Goal: Task Accomplishment & Management: Use online tool/utility

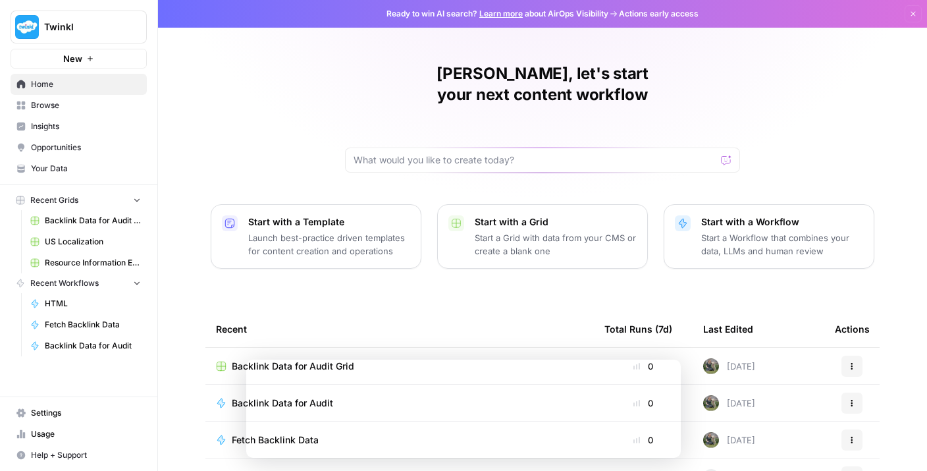
click at [93, 215] on span "Backlink Data for Audit Grid" at bounding box center [93, 221] width 96 height 12
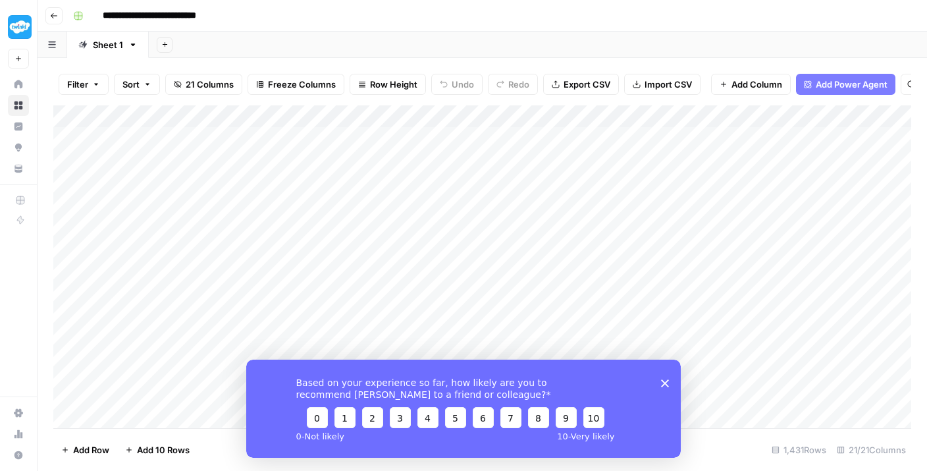
click at [665, 382] on polygon "Close survey" at bounding box center [665, 382] width 8 height 8
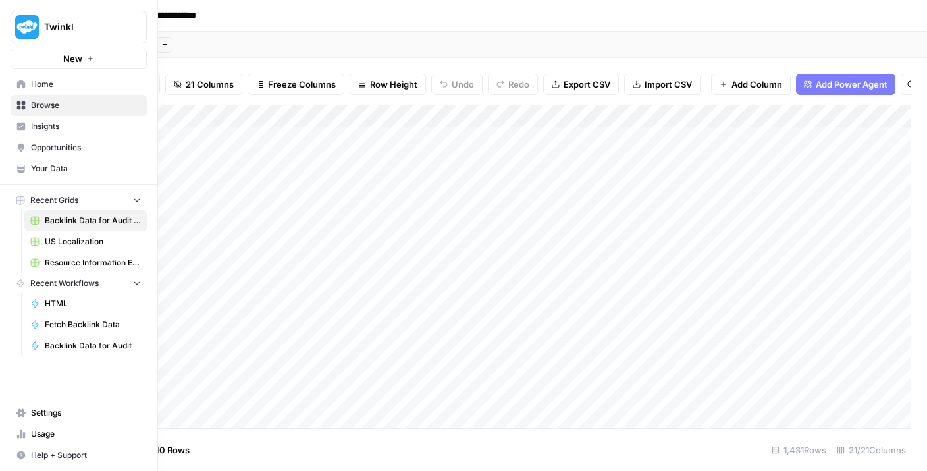
click at [72, 90] on span "Home" at bounding box center [86, 84] width 110 height 12
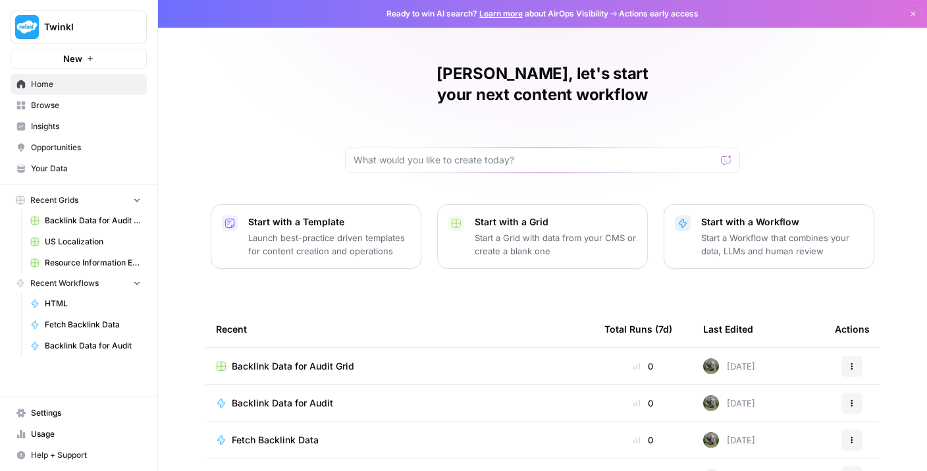
click at [94, 101] on span "Browse" at bounding box center [86, 105] width 110 height 12
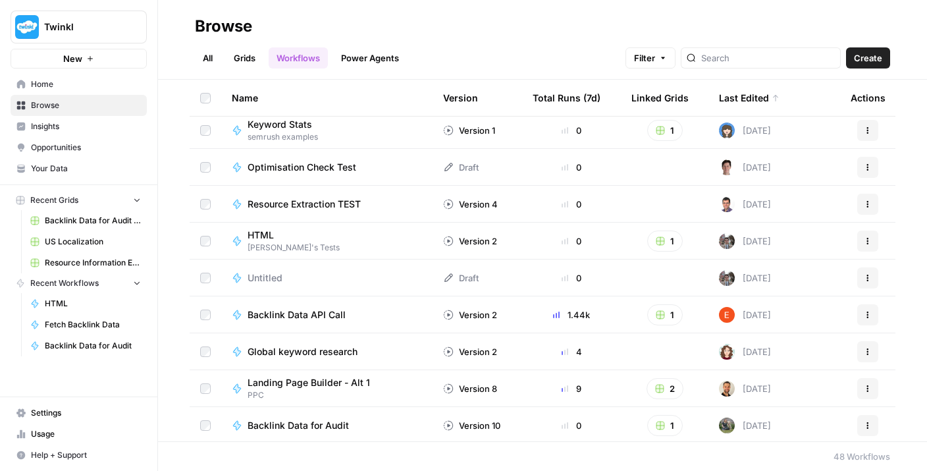
scroll to position [203, 0]
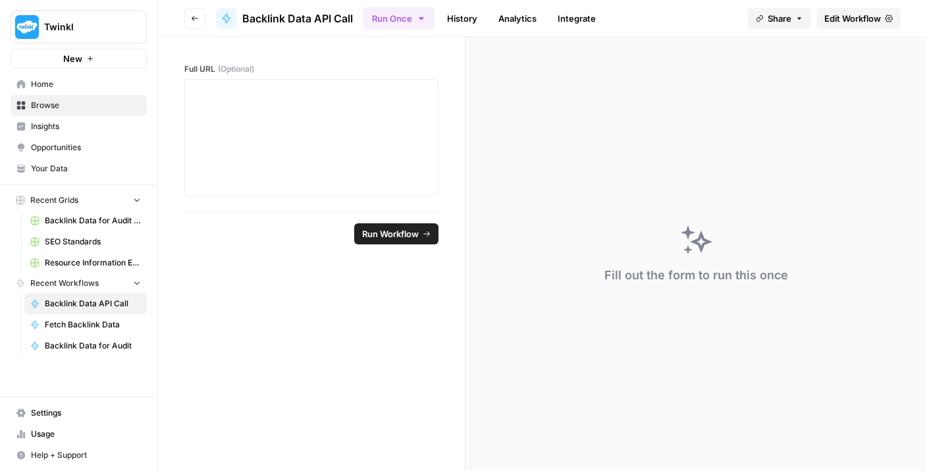
click at [849, 20] on span "Edit Workflow" at bounding box center [852, 18] width 57 height 13
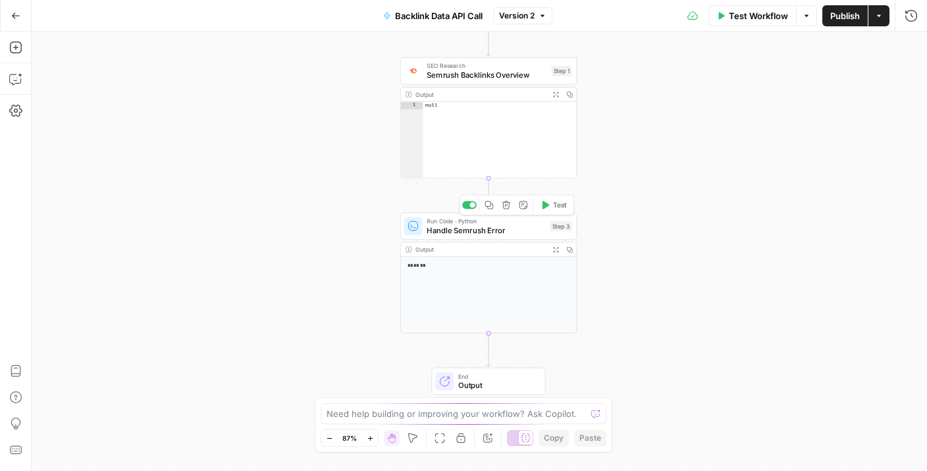
click at [476, 230] on span "Handle Semrush Error" at bounding box center [485, 229] width 118 height 11
